Goal: Browse casually: Explore the website without a specific task or goal

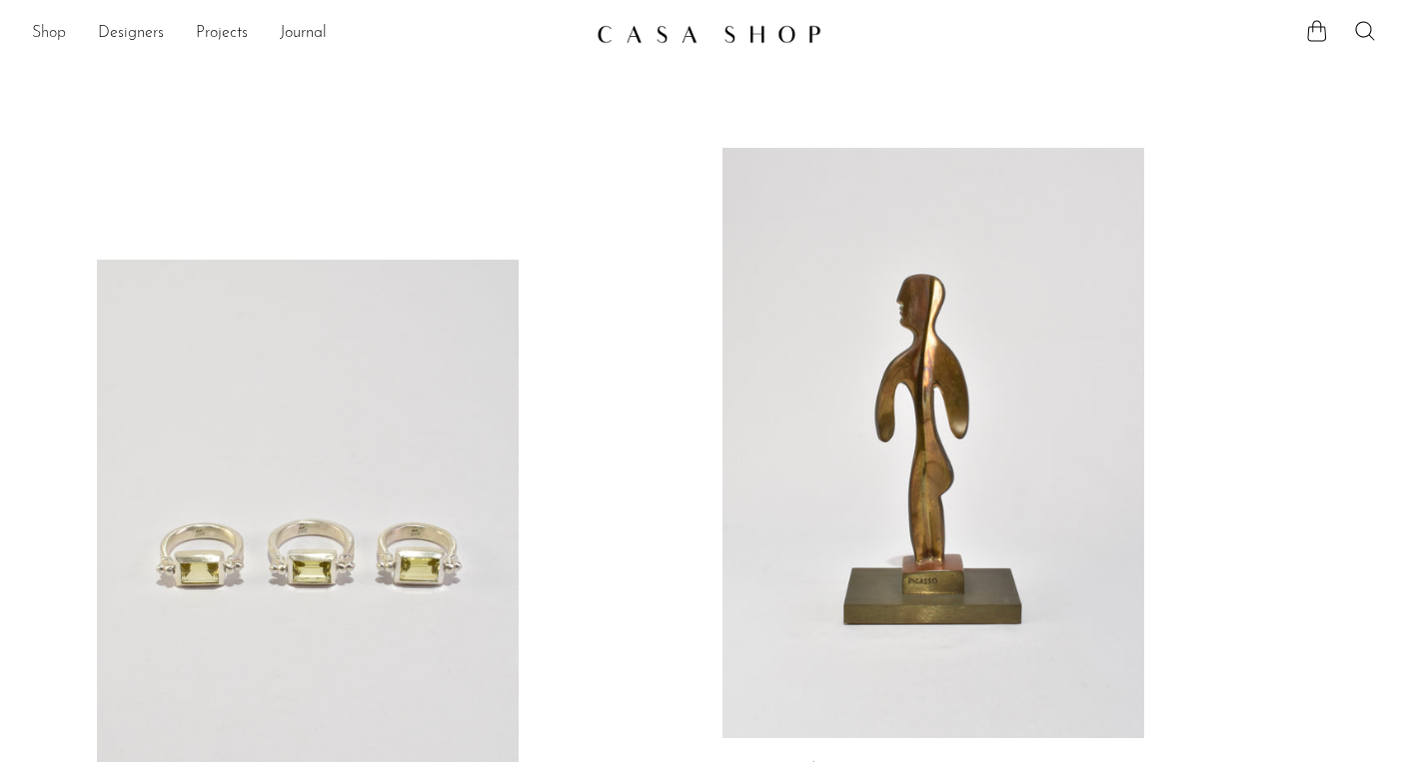
click at [51, 28] on link "Shop" at bounding box center [49, 34] width 34 height 26
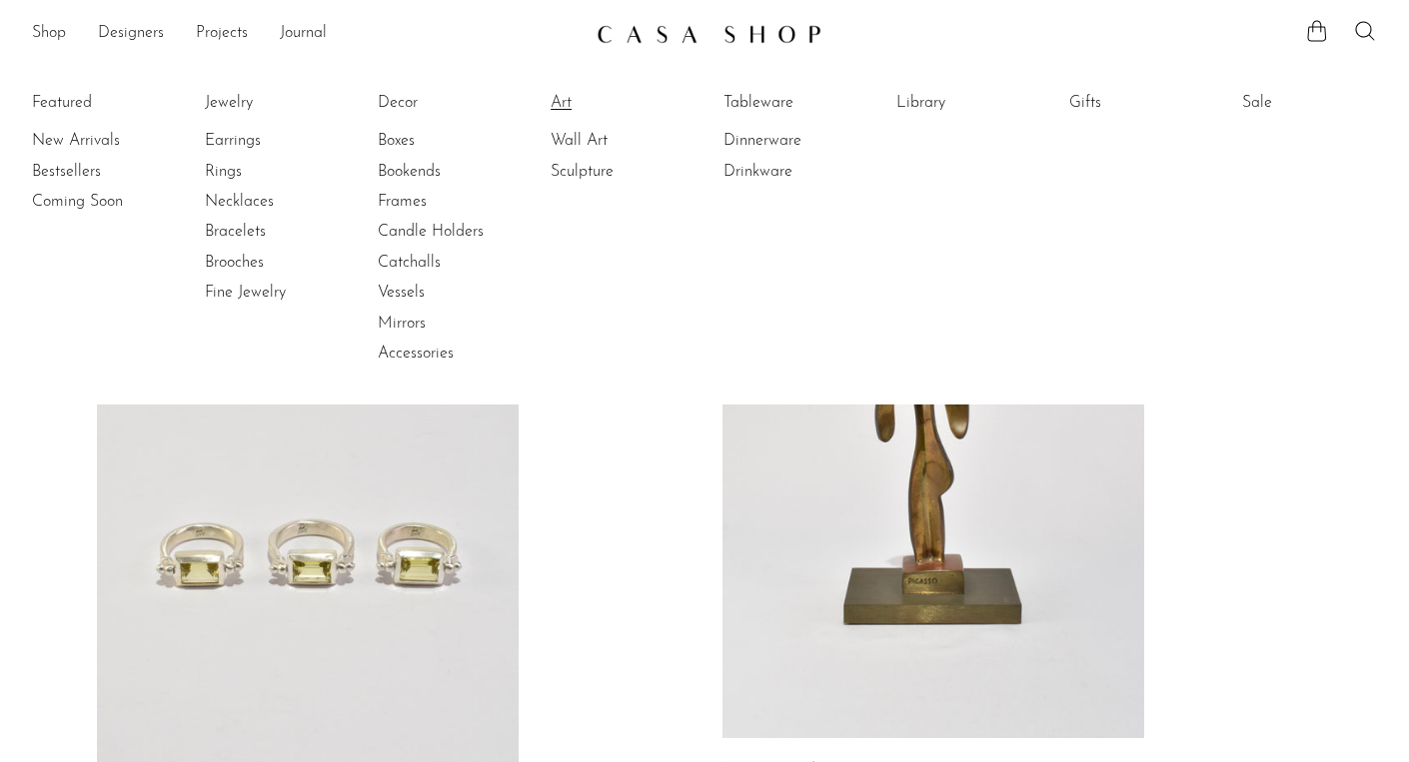
click at [563, 103] on link "Art" at bounding box center [626, 103] width 150 height 22
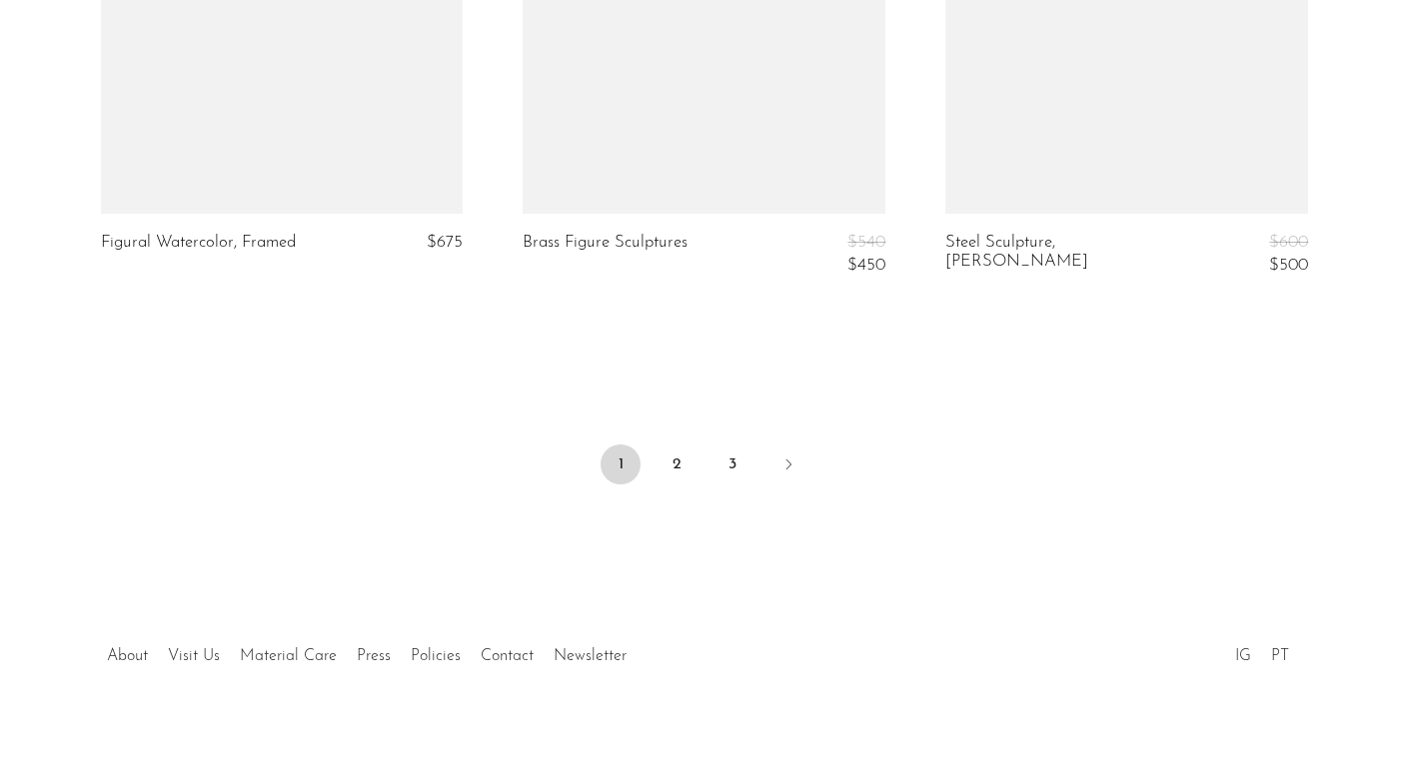
scroll to position [7160, 0]
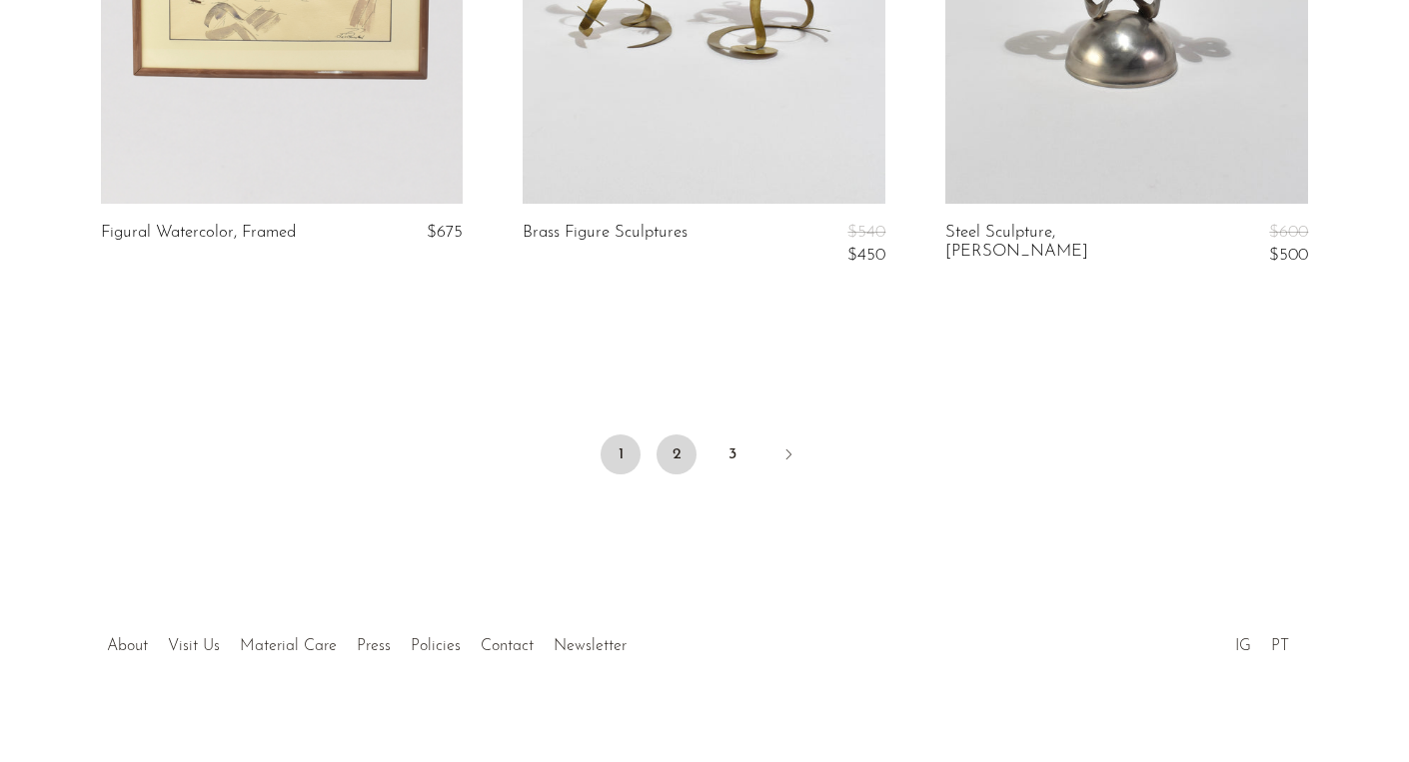
click at [692, 436] on link "2" at bounding box center [677, 455] width 40 height 40
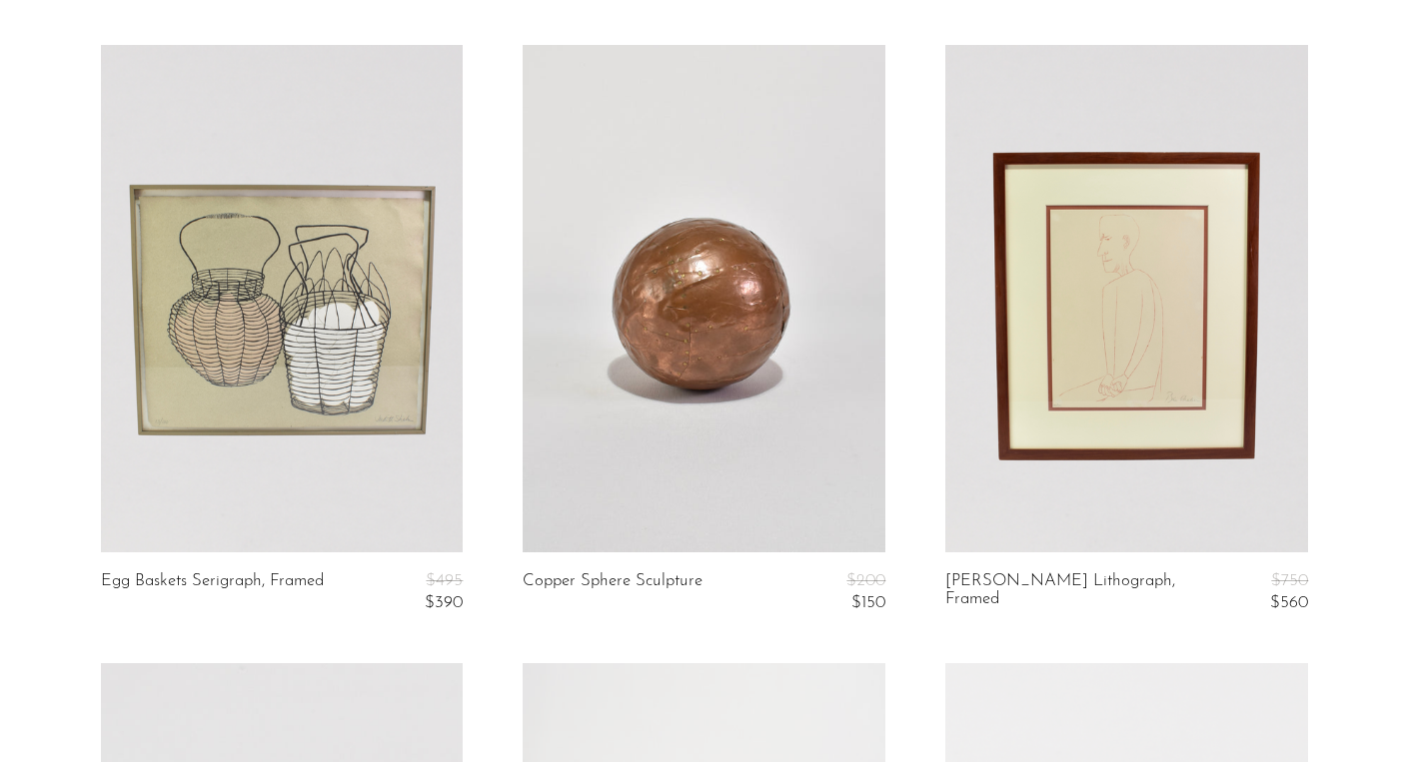
scroll to position [772, 0]
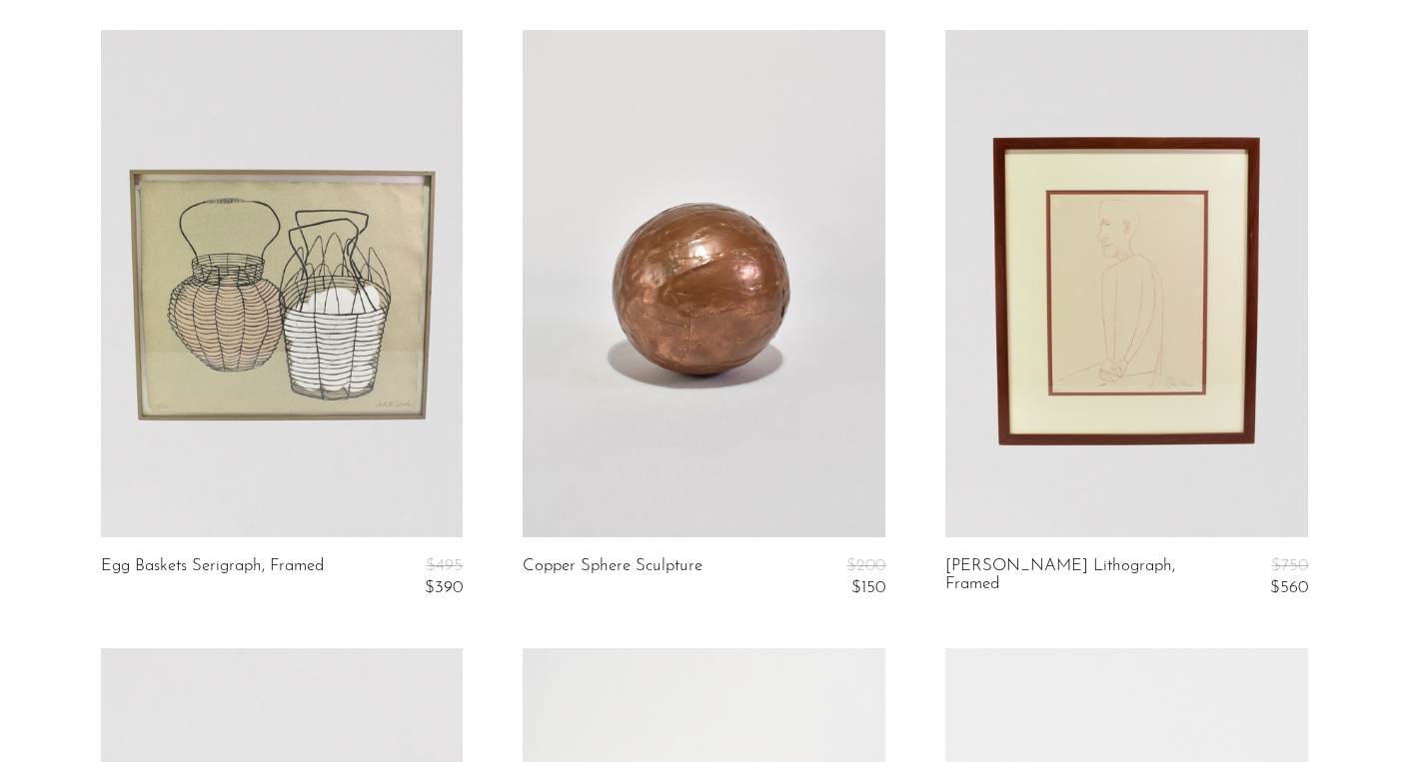
click at [370, 310] on link at bounding box center [282, 284] width 363 height 508
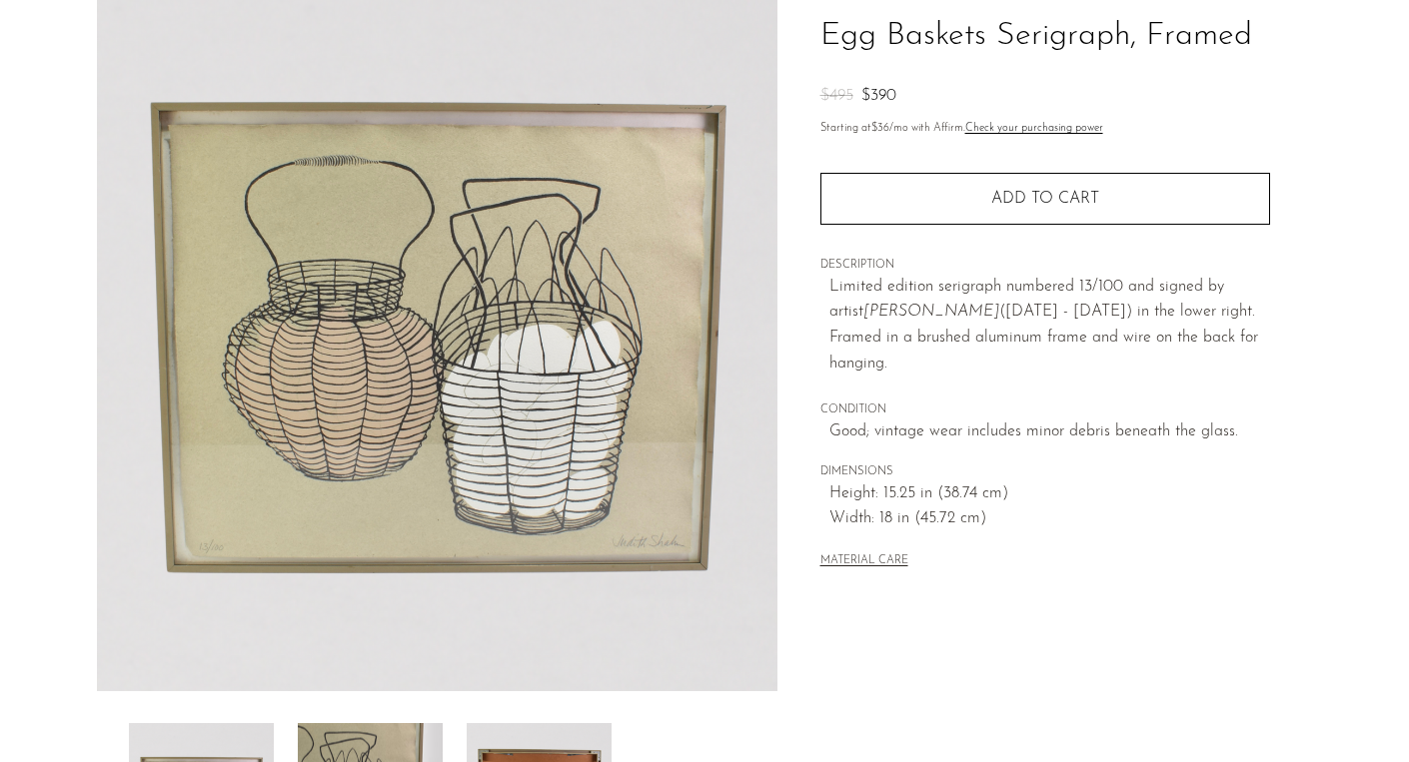
scroll to position [283, 0]
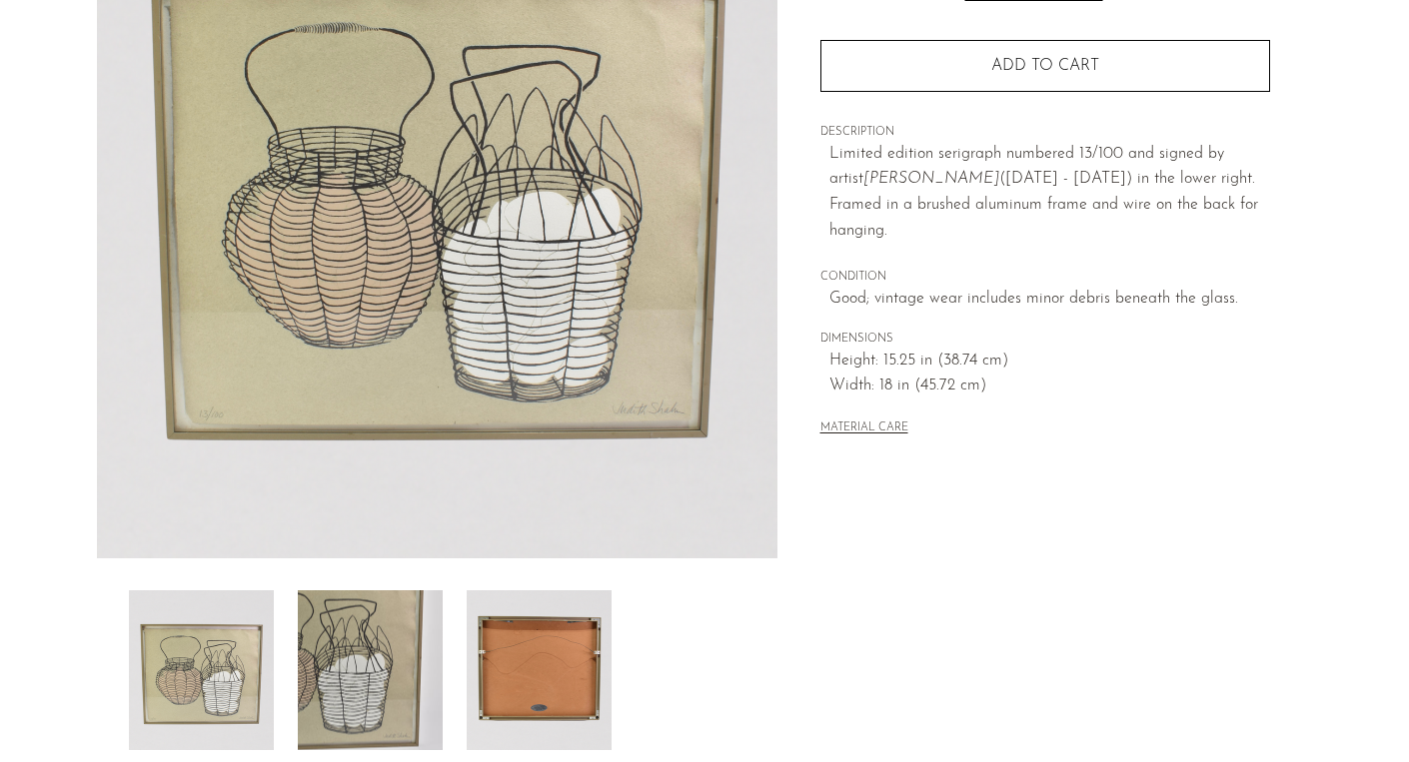
click at [390, 643] on img at bounding box center [370, 671] width 145 height 160
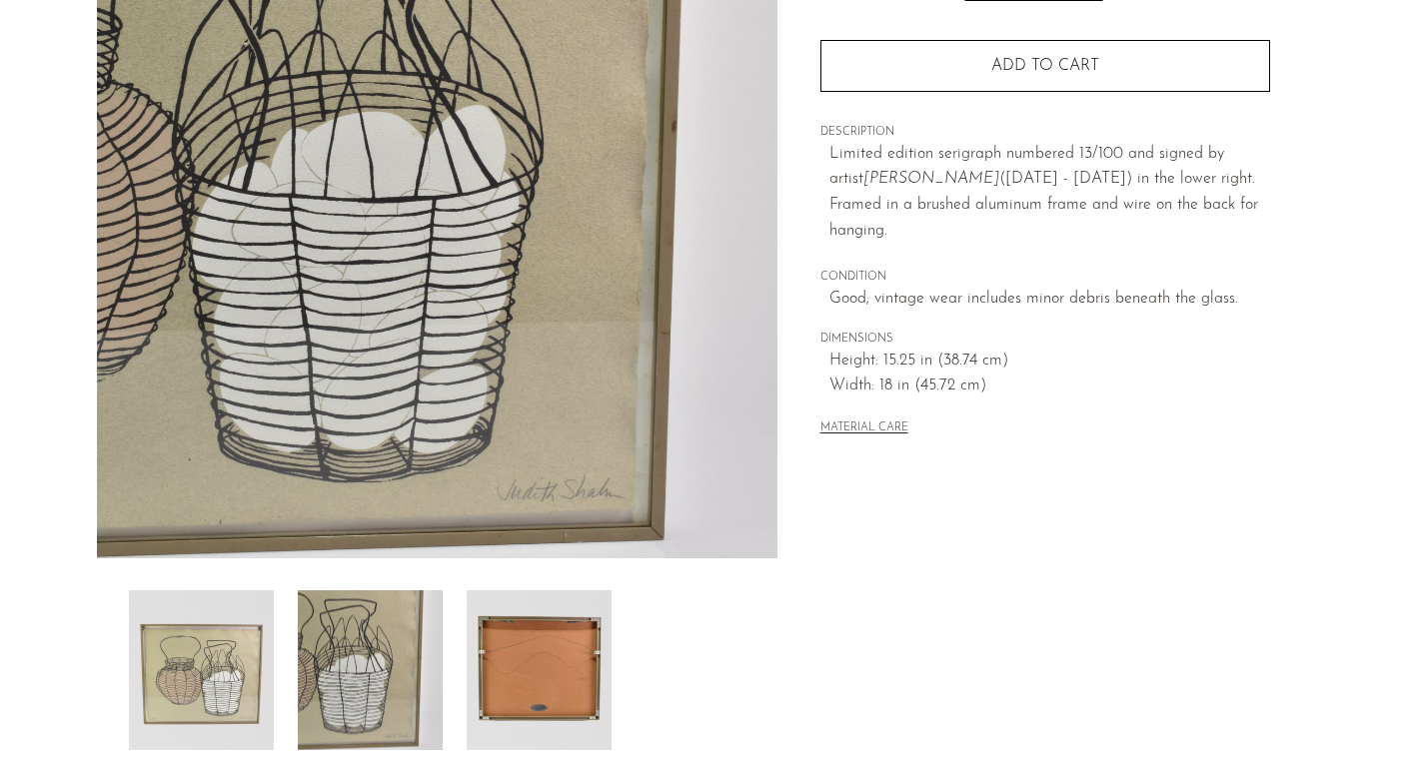
click at [535, 660] on img at bounding box center [539, 671] width 145 height 160
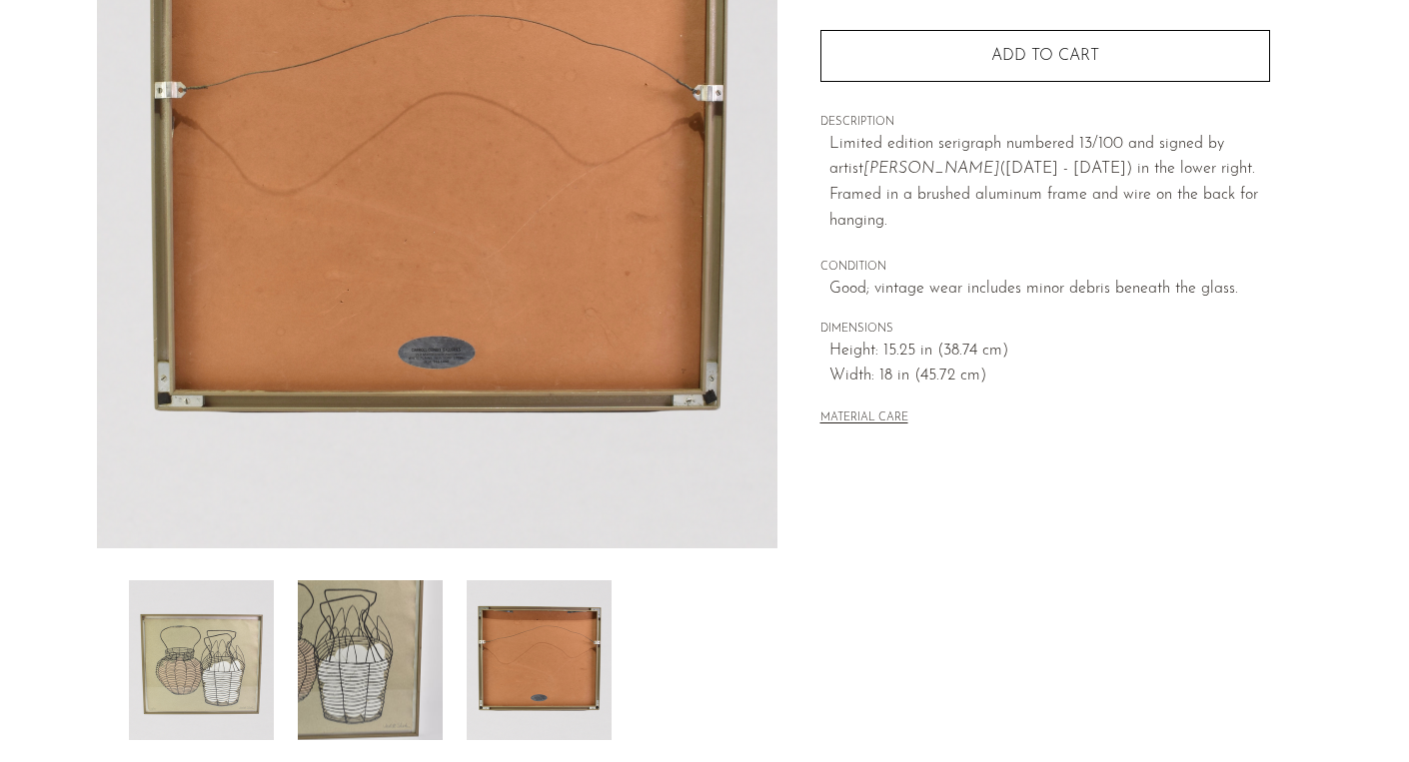
scroll to position [363, 0]
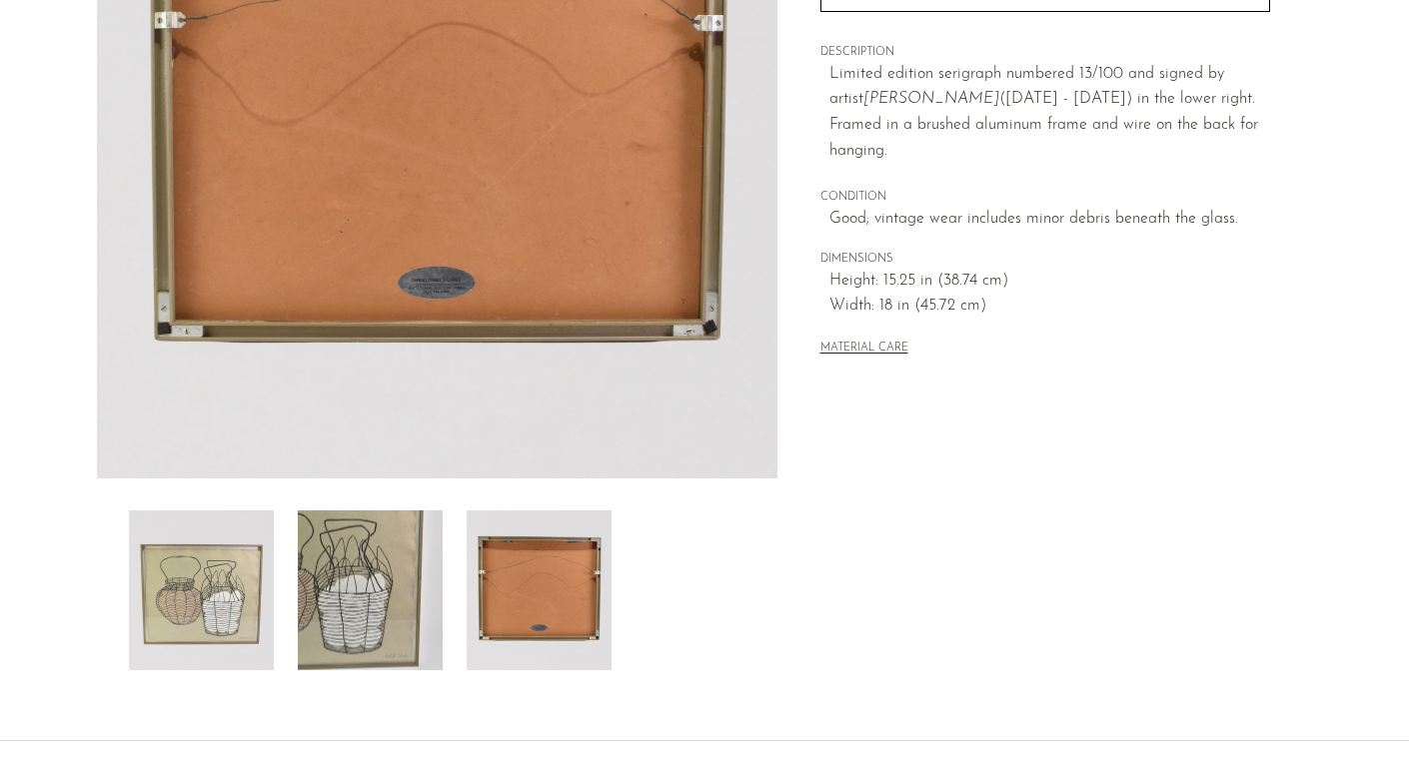
click at [235, 598] on img at bounding box center [201, 591] width 145 height 160
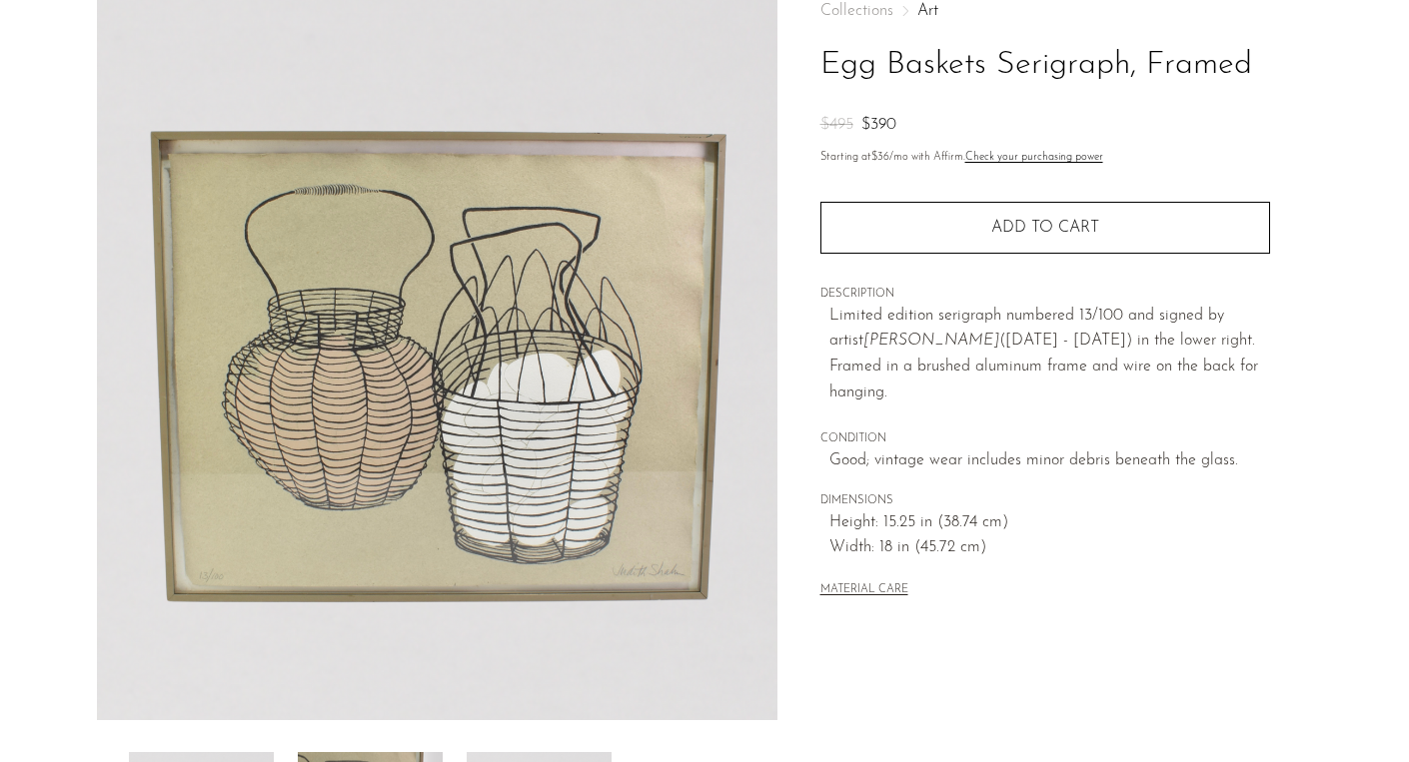
scroll to position [20, 0]
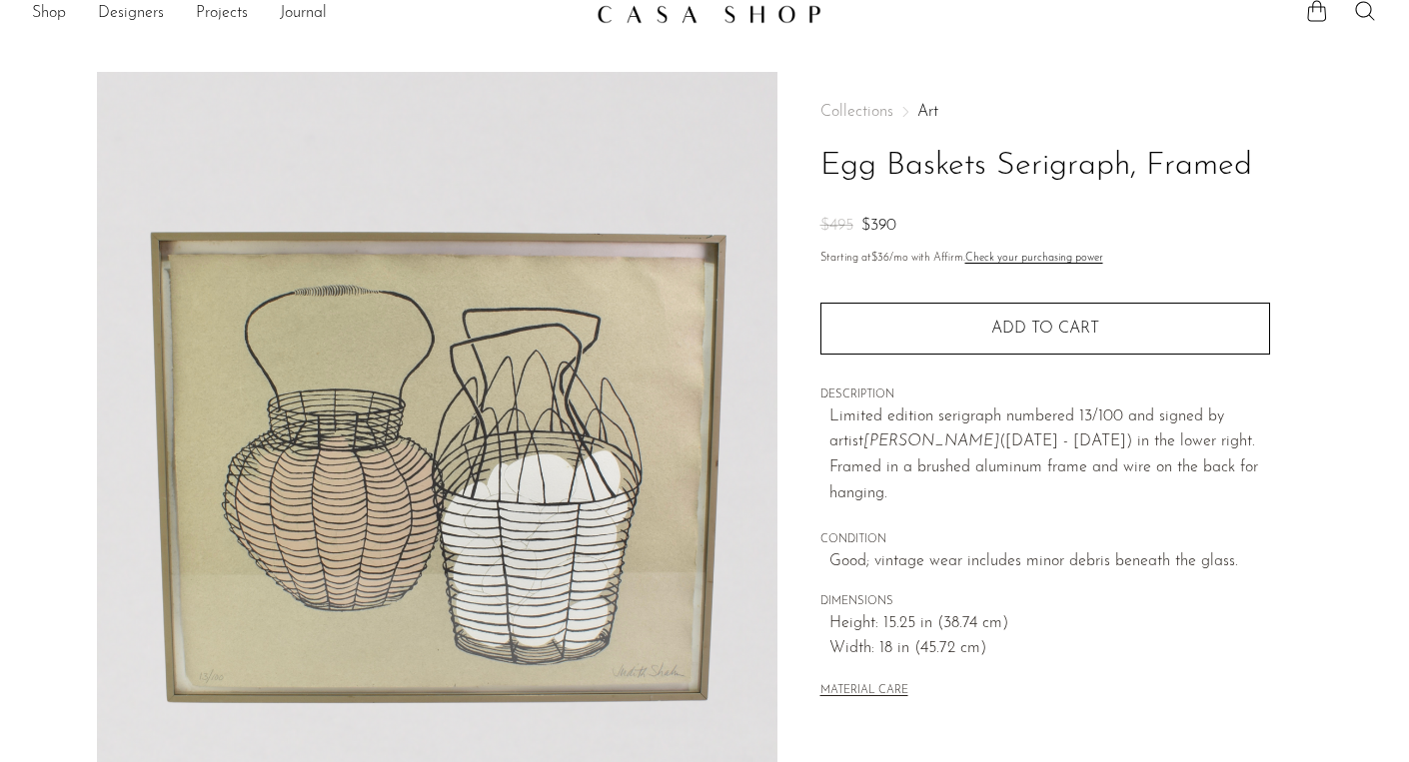
click at [704, 20] on img at bounding box center [709, 14] width 225 height 20
